Goal: Task Accomplishment & Management: Manage account settings

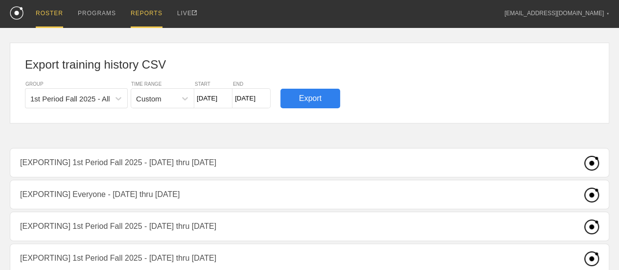
click at [45, 15] on div "ROSTER" at bounding box center [49, 14] width 27 height 28
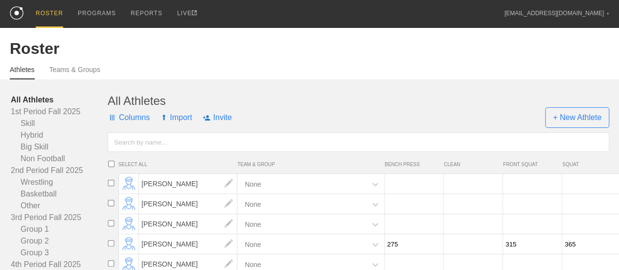
scroll to position [147, 0]
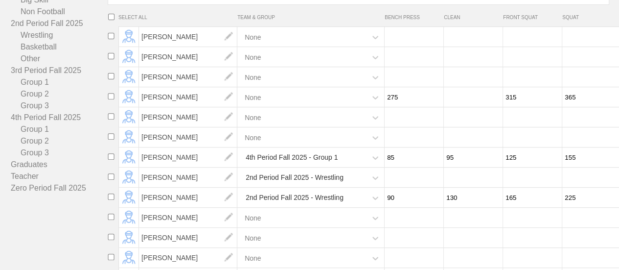
click at [49, 123] on link "4th Period Fall 2025" at bounding box center [59, 118] width 97 height 12
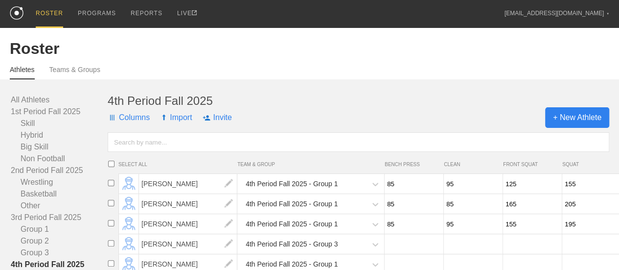
click at [588, 126] on span "+ New Athlete" at bounding box center [577, 117] width 64 height 21
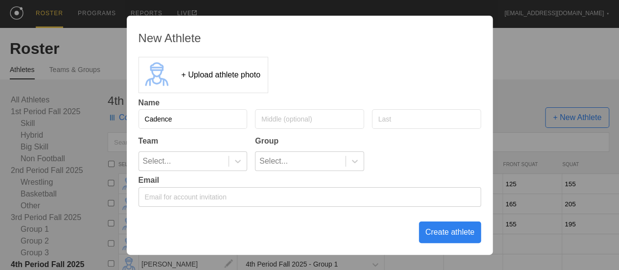
type input "Cadence"
type input "[PERSON_NAME]"
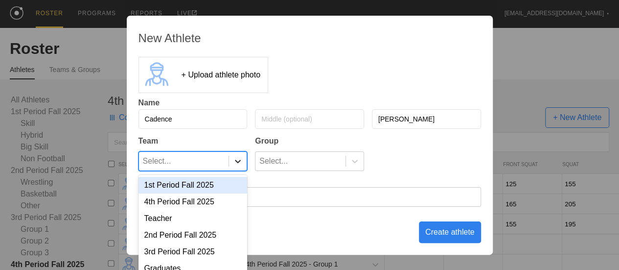
click at [243, 159] on div at bounding box center [238, 161] width 18 height 10
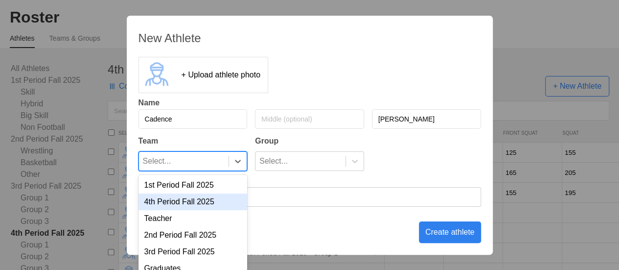
click at [207, 201] on div "4th Period Fall 2025" at bounding box center [192, 201] width 109 height 17
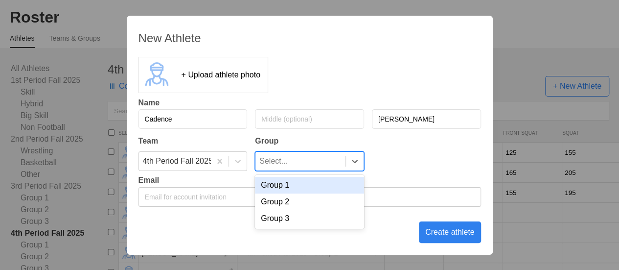
click at [329, 168] on div "Select..." at bounding box center [300, 161] width 90 height 19
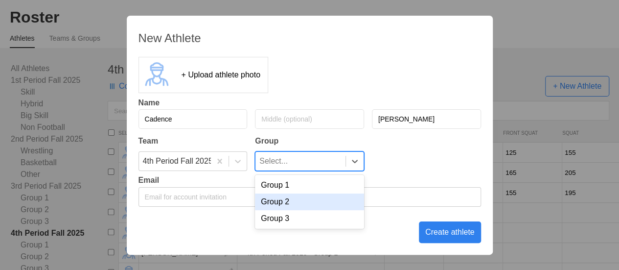
click at [315, 203] on div "Group 2" at bounding box center [309, 201] width 109 height 17
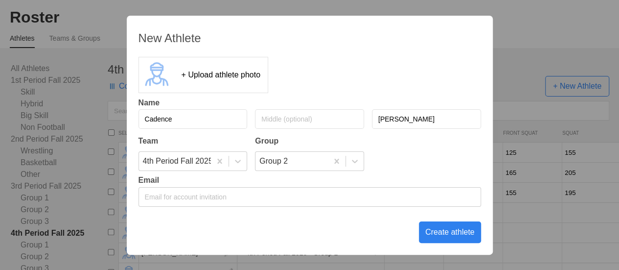
click at [439, 231] on div "Create athlete" at bounding box center [450, 232] width 62 height 22
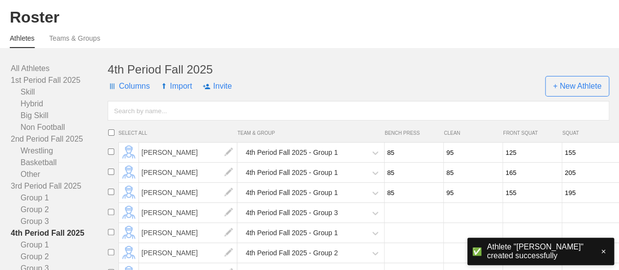
scroll to position [0, 0]
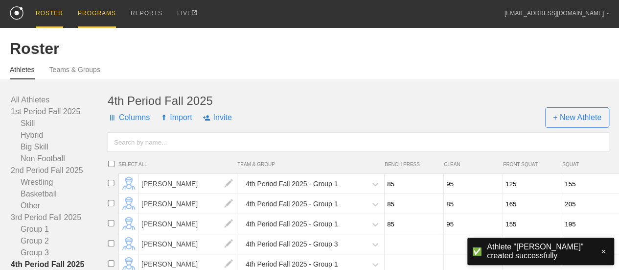
click at [104, 13] on div "PROGRAMS" at bounding box center [97, 14] width 38 height 28
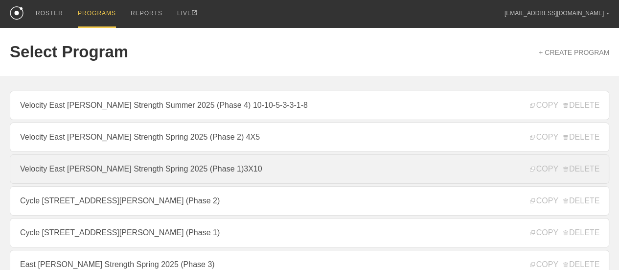
click at [325, 171] on link "Velocity East [PERSON_NAME] Strength Spring 2025 (Phase 1)3X10" at bounding box center [309, 168] width 599 height 29
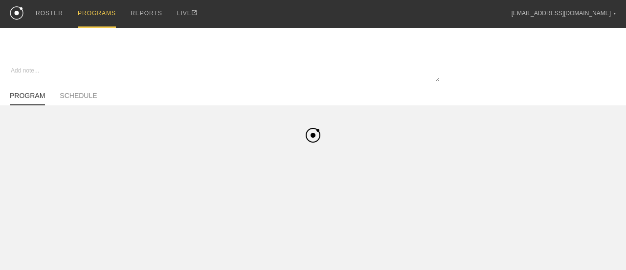
type textarea "x"
type input "Velocity East [PERSON_NAME] Strength Spring 2025 (Phase 1)3X10"
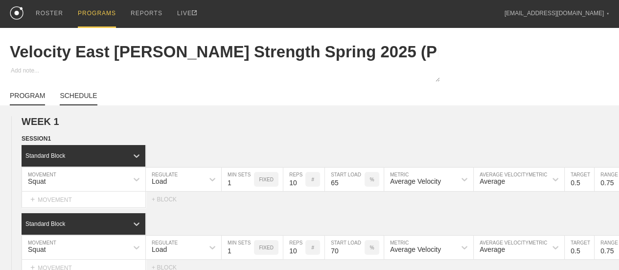
click at [94, 102] on link "SCHEDULE" at bounding box center [78, 98] width 37 height 14
type textarea "x"
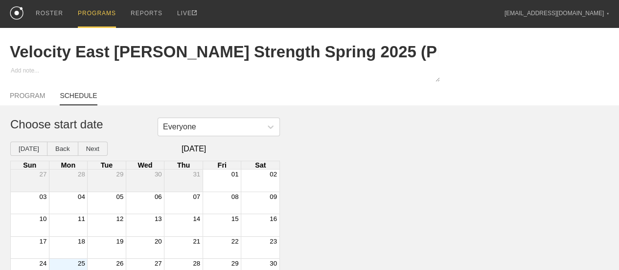
scroll to position [41, 0]
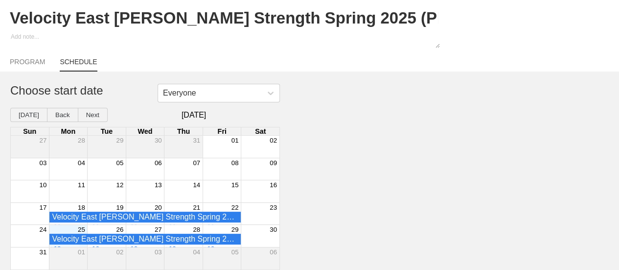
click at [66, 229] on div "25" at bounding box center [68, 229] width 38 height 9
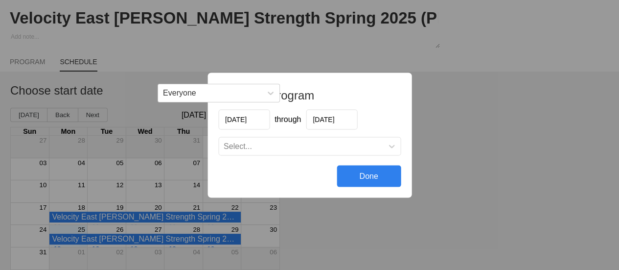
click at [330, 119] on input "[DATE]" at bounding box center [331, 119] width 51 height 20
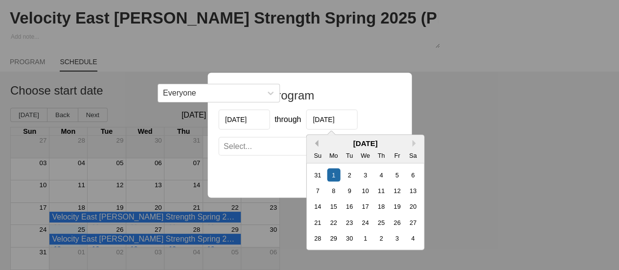
click at [314, 145] on button "Previous Month" at bounding box center [314, 142] width 7 height 7
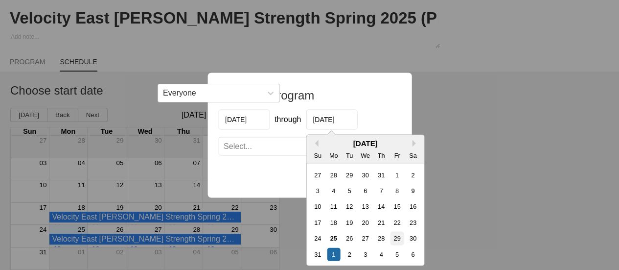
click at [398, 235] on div "29" at bounding box center [396, 237] width 13 height 13
type input "[DATE]"
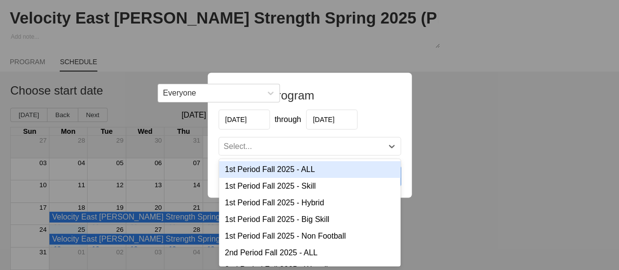
click at [279, 146] on div "Select..." at bounding box center [301, 146] width 164 height 10
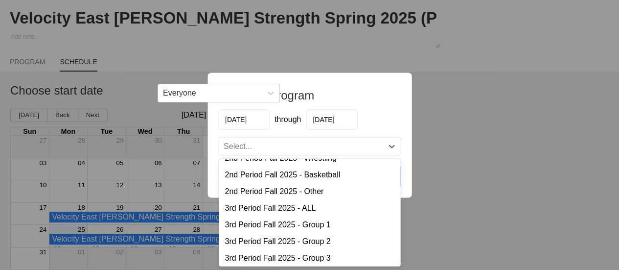
scroll to position [185, 0]
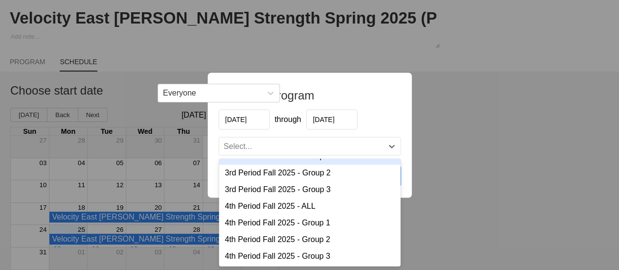
drag, startPoint x: 394, startPoint y: 124, endPoint x: 388, endPoint y: 127, distance: 5.9
click at [394, 125] on div "[DATE] through [DATE]" at bounding box center [309, 119] width 182 height 20
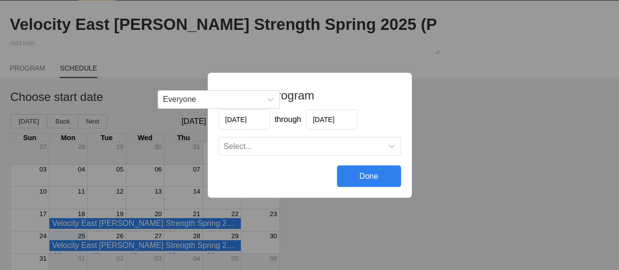
scroll to position [41, 0]
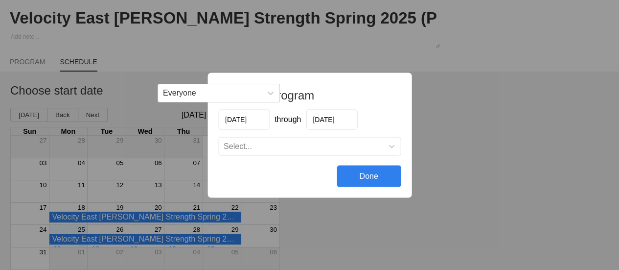
click at [295, 148] on div "Select..." at bounding box center [301, 146] width 164 height 10
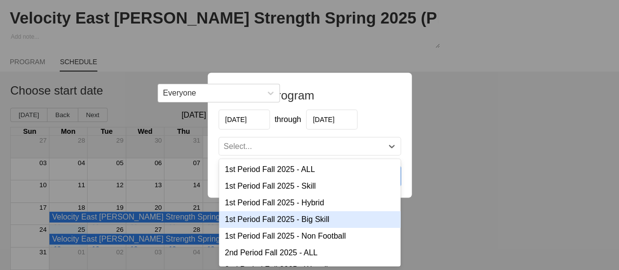
scroll to position [185, 0]
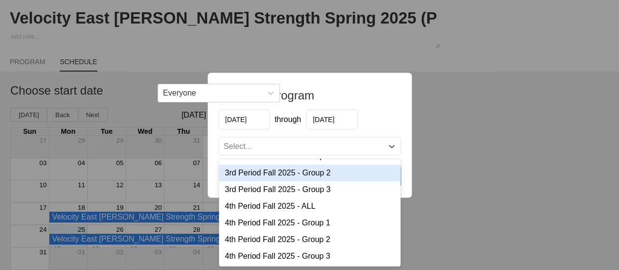
click at [381, 119] on div "[DATE] through [DATE]" at bounding box center [309, 119] width 182 height 20
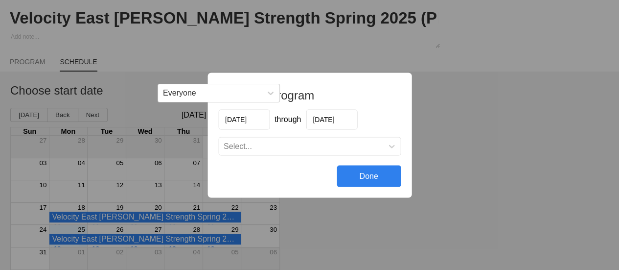
click at [472, 133] on div "Schedule program [DATE] through [DATE] Select... Done" at bounding box center [309, 135] width 619 height 270
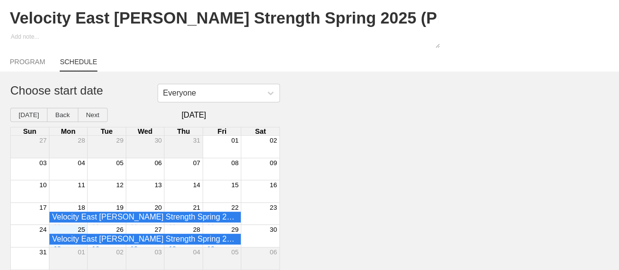
click at [71, 228] on div "25" at bounding box center [68, 229] width 38 height 9
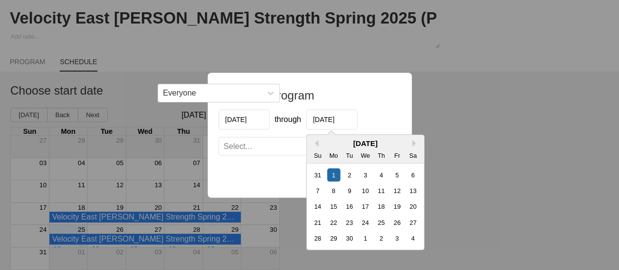
click at [330, 114] on input "[DATE]" at bounding box center [331, 119] width 51 height 20
click at [316, 143] on button "Previous Month" at bounding box center [314, 142] width 7 height 7
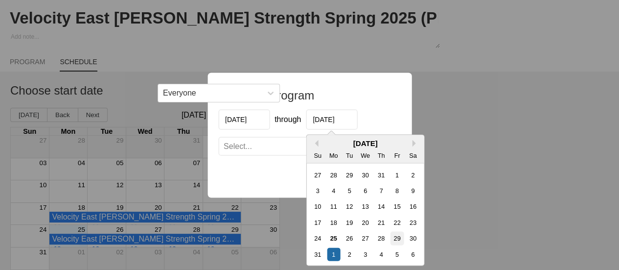
click at [396, 239] on div "29" at bounding box center [396, 237] width 13 height 13
type input "[DATE]"
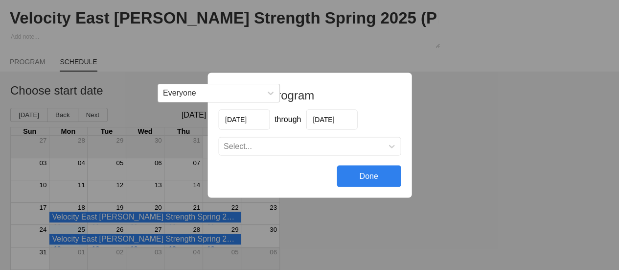
click at [305, 148] on div "Select..." at bounding box center [301, 146] width 164 height 10
click at [331, 144] on div "Select..." at bounding box center [301, 146] width 164 height 10
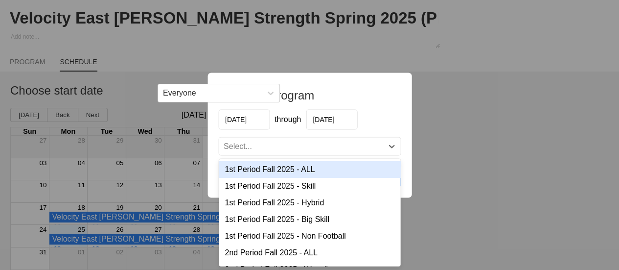
click at [385, 102] on div "Schedule program [DATE] through [DATE] option 1st Period Fall 2025 - ALL focuse…" at bounding box center [309, 134] width 204 height 125
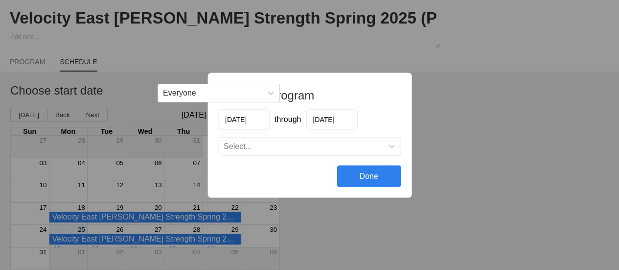
click at [447, 105] on div "Schedule program [DATE] through [DATE] Select... Done" at bounding box center [309, 135] width 619 height 270
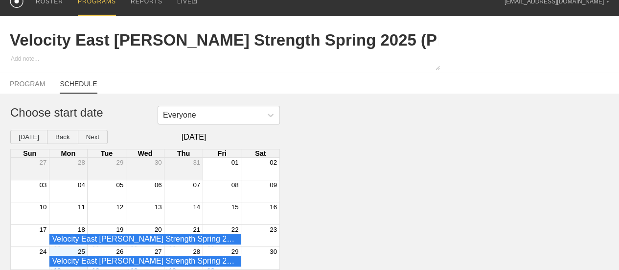
scroll to position [0, 0]
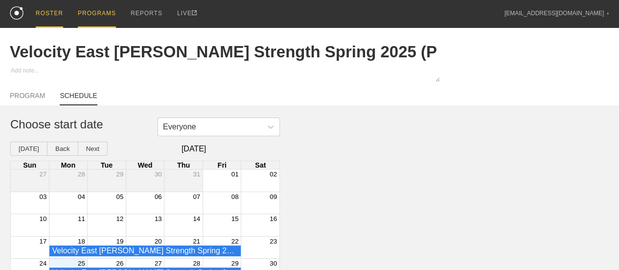
click at [55, 14] on div "ROSTER" at bounding box center [49, 14] width 27 height 28
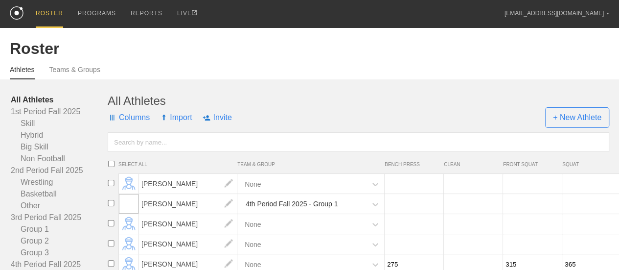
click at [50, 16] on div "ROSTER" at bounding box center [49, 14] width 27 height 28
click at [139, 11] on div "REPORTS" at bounding box center [147, 14] width 32 height 28
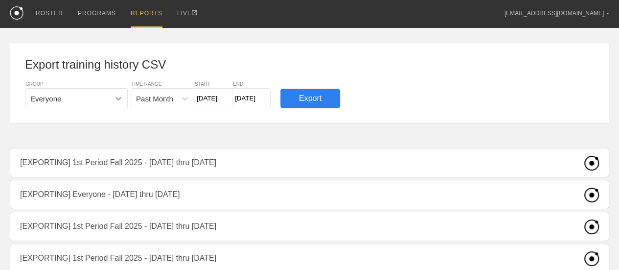
click at [119, 98] on icon at bounding box center [118, 98] width 6 height 3
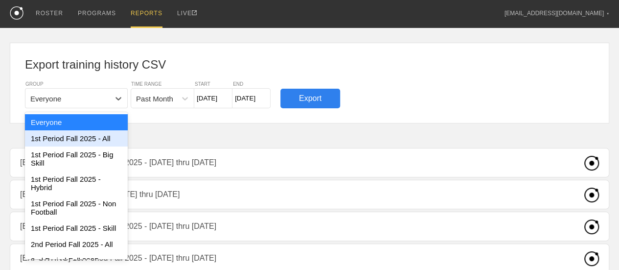
click at [104, 138] on div "1st Period Fall 2025 - All" at bounding box center [76, 138] width 103 height 16
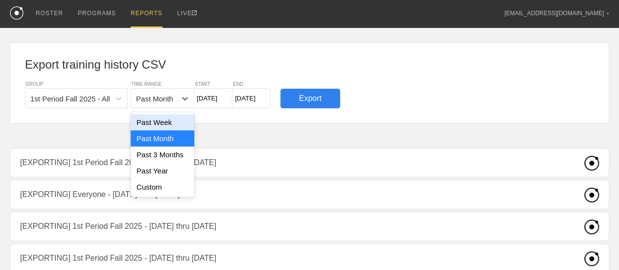
click at [160, 99] on div "Past Month" at bounding box center [154, 98] width 37 height 8
click at [158, 127] on div "Past Week" at bounding box center [163, 122] width 64 height 16
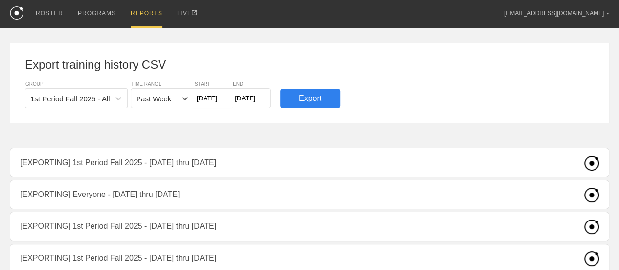
click at [209, 98] on input "8/19/25" at bounding box center [213, 98] width 38 height 20
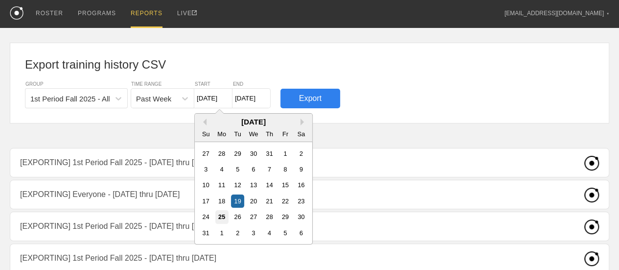
click at [224, 214] on div "25" at bounding box center [221, 216] width 13 height 13
type input "[DATE]"
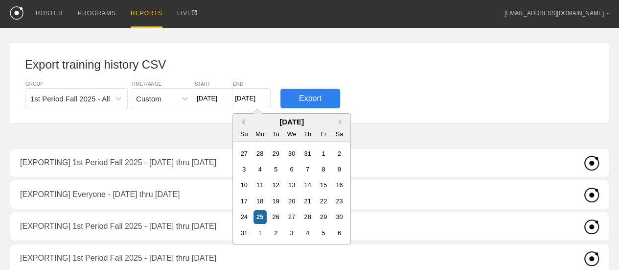
click at [250, 99] on input "[DATE]" at bounding box center [251, 98] width 38 height 20
click at [263, 216] on div "25" at bounding box center [259, 216] width 13 height 13
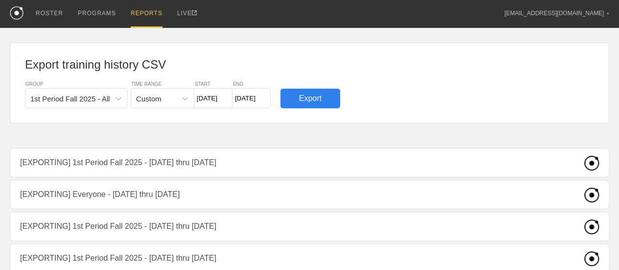
click at [309, 97] on div "Export" at bounding box center [310, 99] width 60 height 20
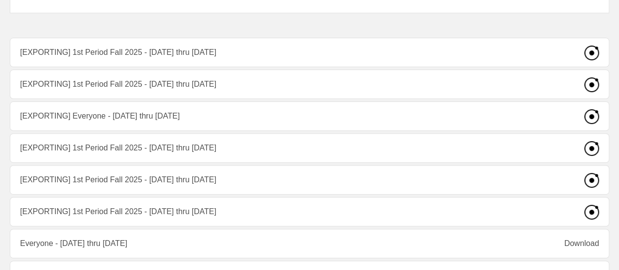
scroll to position [49, 0]
